Goal: Task Accomplishment & Management: Manage account settings

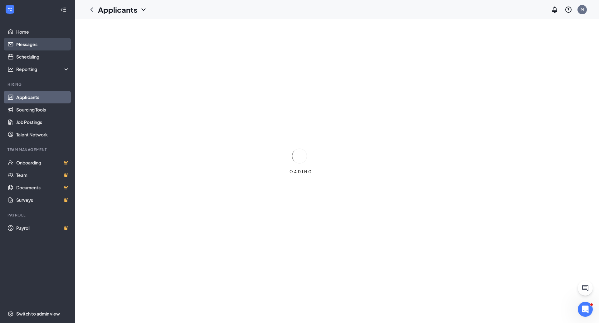
click at [57, 41] on link "Messages" at bounding box center [42, 44] width 53 height 12
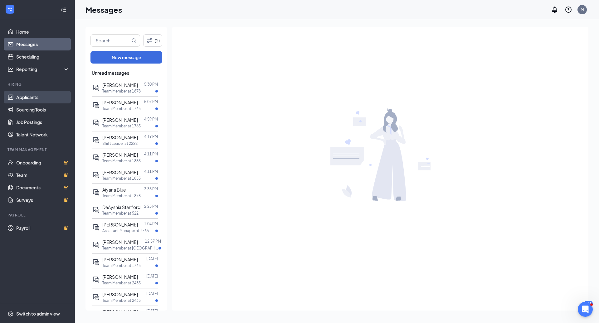
click at [32, 96] on link "Applicants" at bounding box center [42, 97] width 53 height 12
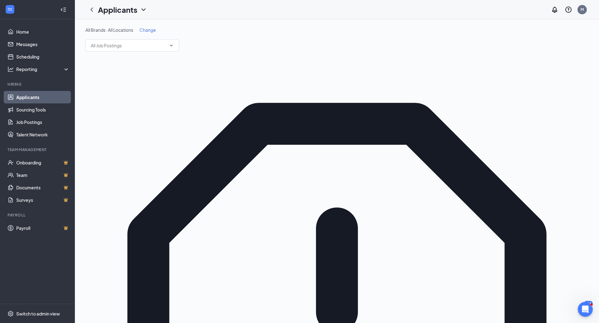
click at [152, 29] on span "Change" at bounding box center [147, 30] width 17 height 6
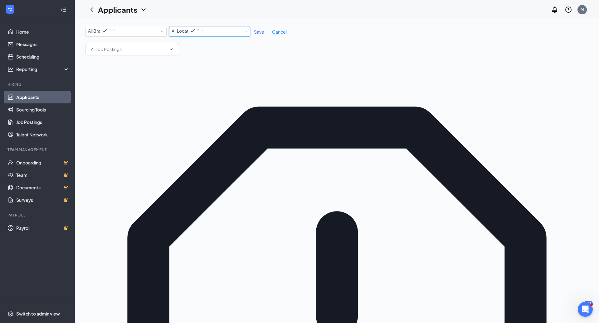
click at [238, 37] on div "All Locations All Locations" at bounding box center [209, 32] width 81 height 10
click at [231, 41] on div "1885" at bounding box center [210, 36] width 76 height 7
click at [264, 32] on span "Save" at bounding box center [259, 32] width 10 height 6
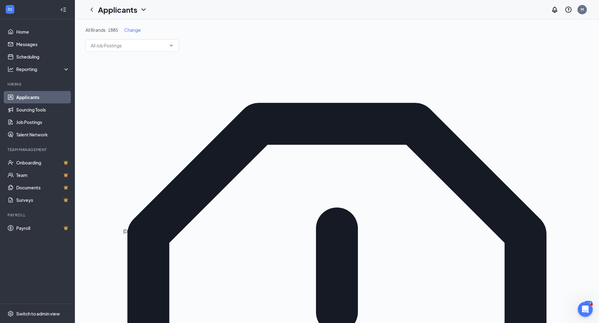
scroll to position [7, 0]
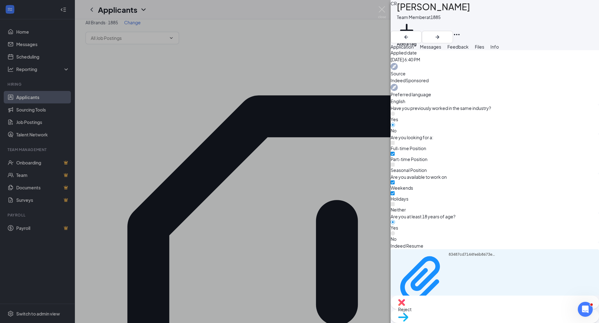
scroll to position [287, 0]
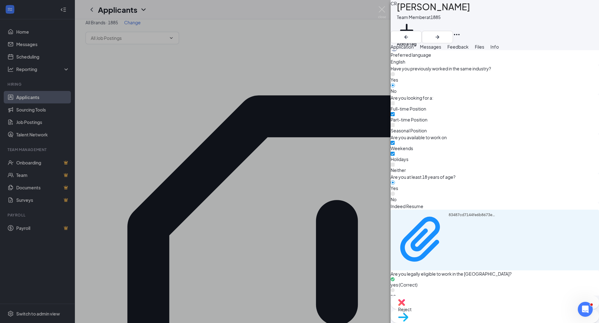
click at [287, 164] on div "CR [PERSON_NAME] Team Member at 1885 Add a tag Application Messages Feedback Fi…" at bounding box center [299, 161] width 599 height 323
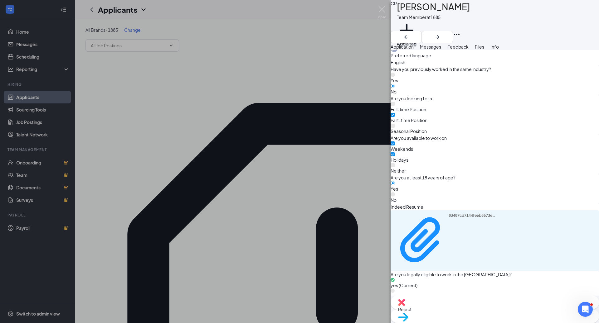
scroll to position [287, 0]
click at [314, 41] on div "CR [PERSON_NAME] Team Member at 1885 Add a tag Application Messages Feedback Fi…" at bounding box center [299, 161] width 599 height 323
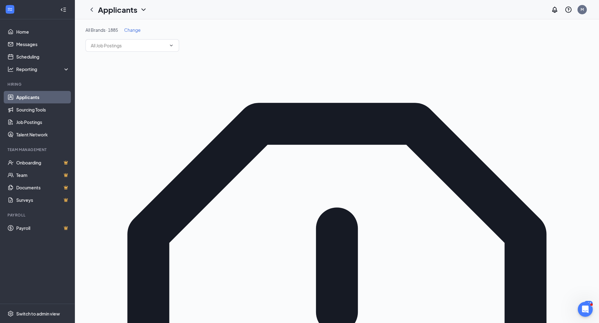
click at [131, 32] on span "Change" at bounding box center [132, 30] width 17 height 6
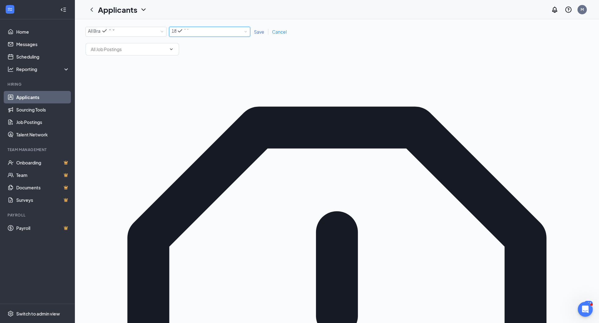
click at [177, 34] on span "1885" at bounding box center [177, 31] width 10 height 6
click at [198, 66] on div "1772" at bounding box center [210, 61] width 76 height 7
click at [261, 31] on span "Save" at bounding box center [259, 32] width 10 height 6
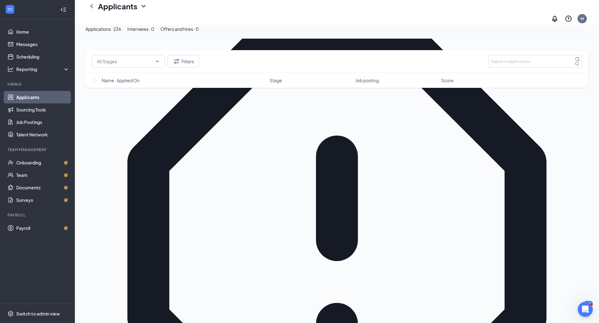
scroll to position [106, 0]
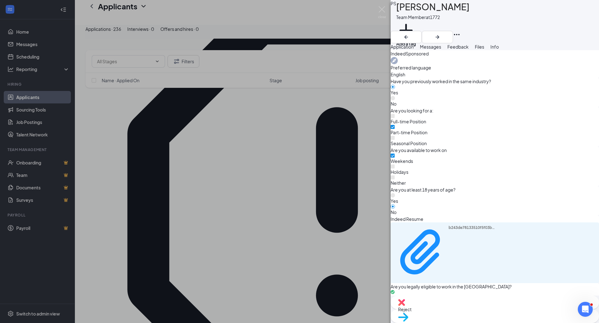
scroll to position [287, 0]
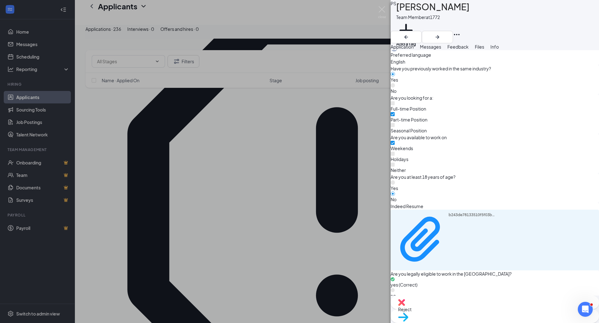
click at [484, 49] on span "Files" at bounding box center [479, 47] width 9 height 6
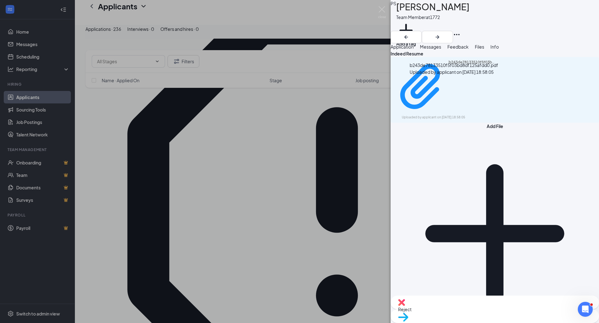
click at [481, 78] on div "b243de78133510f5f03bd8df125afdd0.pdf Uploaded by applicant on [DATE] 18:58:05" at bounding box center [454, 70] width 89 height 16
click at [480, 115] on div "Uploaded by applicant on [DATE] 18:58:05" at bounding box center [449, 117] width 94 height 5
click at [280, 136] on div "PS [PERSON_NAME] Team Member at 1772 Add a tag Application Messages Feedback Fi…" at bounding box center [299, 161] width 599 height 323
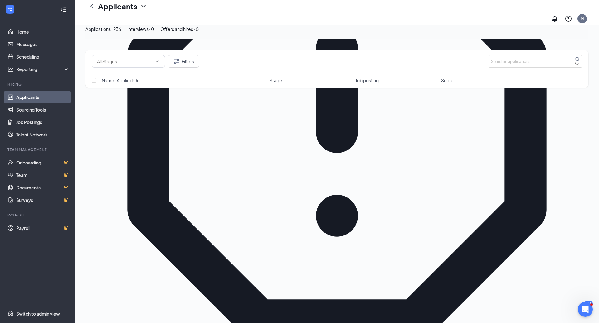
scroll to position [195, 0]
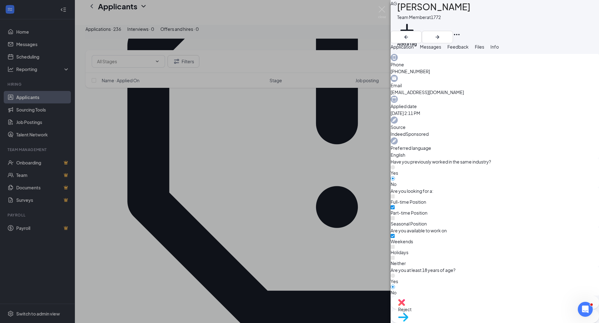
scroll to position [192, 0]
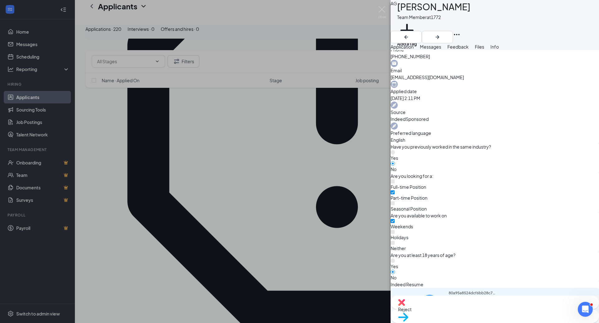
scroll to position [210, 0]
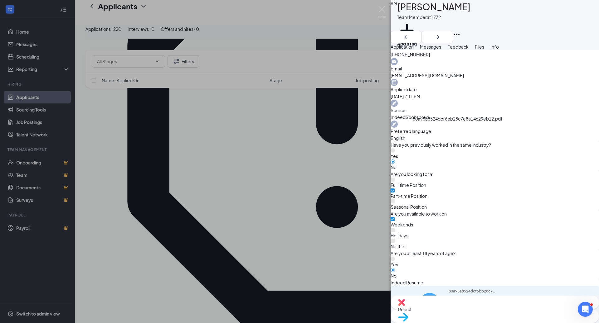
click at [449, 289] on div "80a95a8524dcf6bb28c7e8a14c29eb12.pdf" at bounding box center [472, 316] width 47 height 54
click at [363, 126] on div "AG [PERSON_NAME] Team Member at 1772 Add a tag Application Messages Feedback Fi…" at bounding box center [299, 161] width 599 height 323
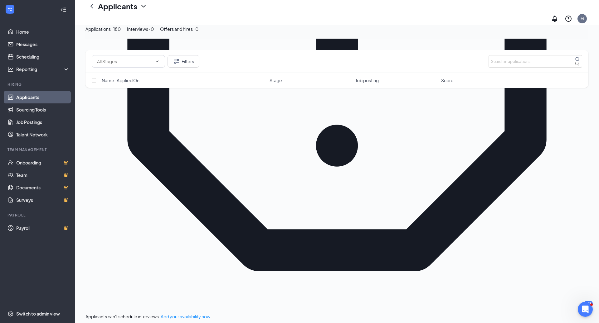
scroll to position [309, 0]
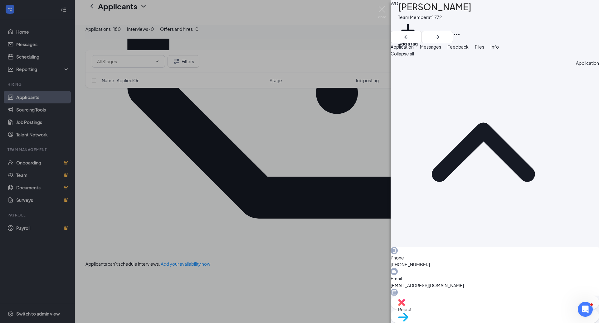
click at [33, 41] on div "[PERSON_NAME] Team Member at 1772 Add a tag Application Messages Feedback Files…" at bounding box center [299, 161] width 599 height 323
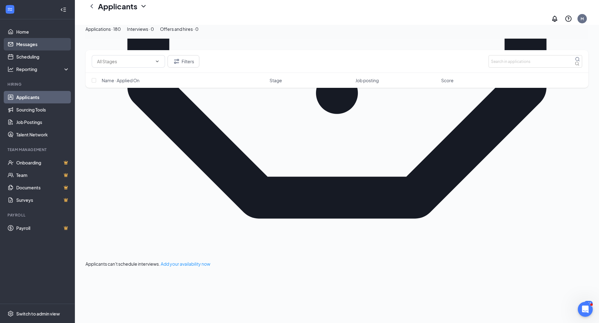
click at [34, 43] on link "Messages" at bounding box center [42, 44] width 53 height 12
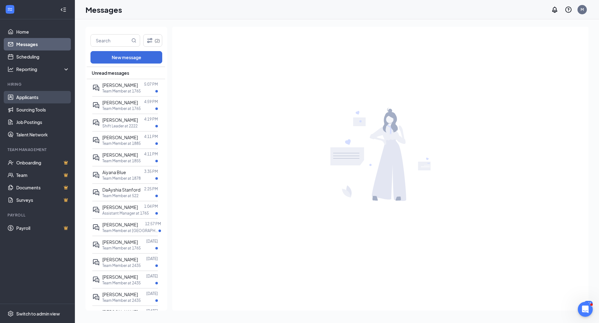
click at [32, 92] on link "Applicants" at bounding box center [42, 97] width 53 height 12
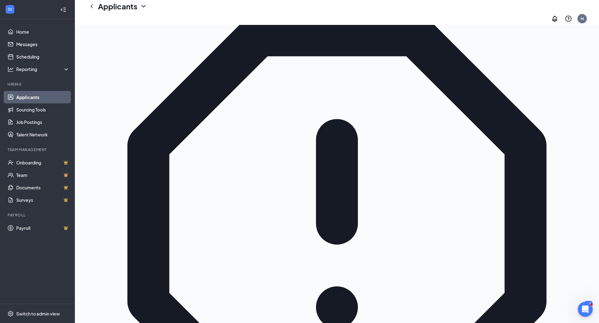
scroll to position [158, 0]
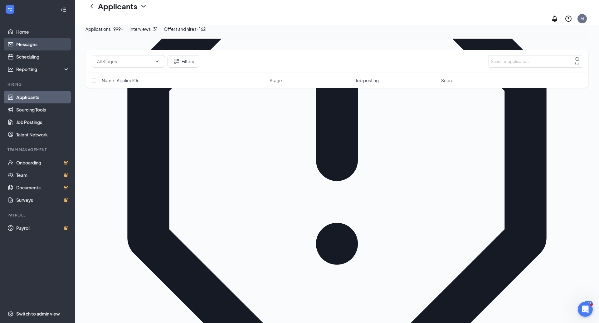
click at [53, 48] on link "Messages" at bounding box center [42, 44] width 53 height 12
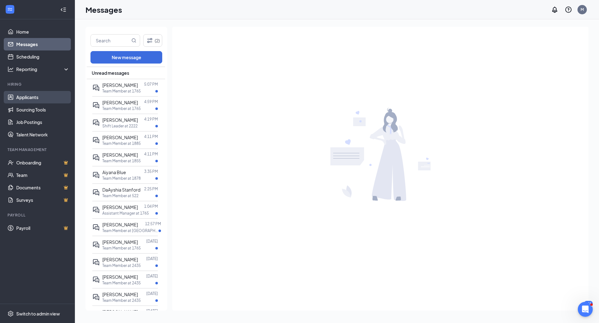
click at [44, 98] on link "Applicants" at bounding box center [42, 97] width 53 height 12
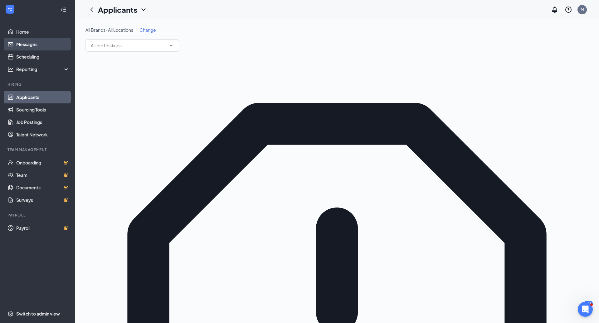
click at [16, 45] on link "Messages" at bounding box center [42, 44] width 53 height 12
